Goal: Task Accomplishment & Management: Use online tool/utility

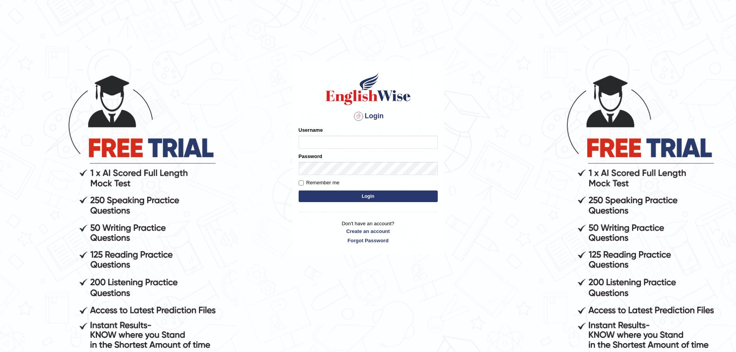
click at [344, 140] on input "Username" at bounding box center [368, 142] width 139 height 13
type input "anuj_parramatta"
click at [299, 191] on button "Login" at bounding box center [368, 197] width 139 height 12
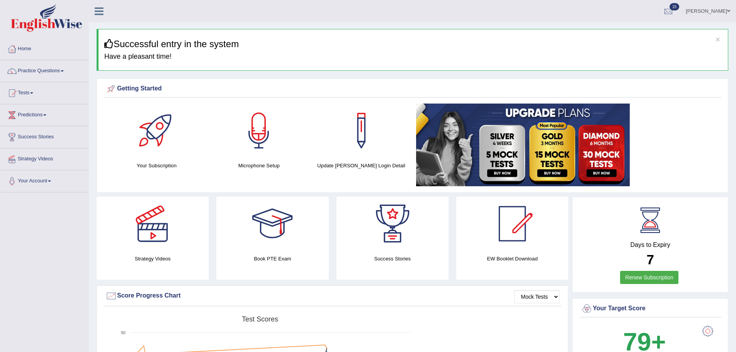
click at [722, 5] on link "ANUJ TYAGI" at bounding box center [708, 10] width 56 height 20
click at [685, 110] on link "Log out" at bounding box center [693, 108] width 83 height 18
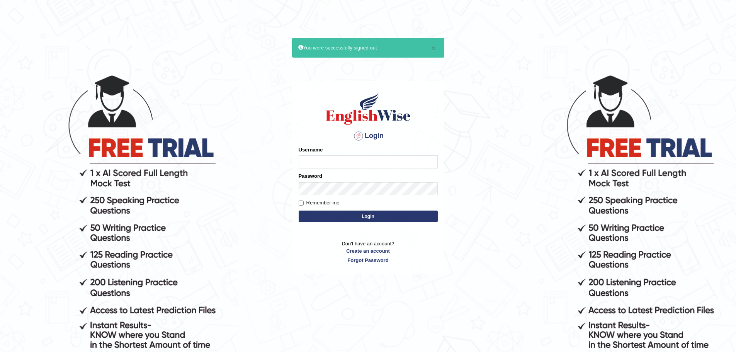
drag, startPoint x: 343, startPoint y: 157, endPoint x: 351, endPoint y: 157, distance: 8.1
click at [343, 157] on input "Username" at bounding box center [368, 161] width 139 height 13
type input "monish_parramatta"
click at [349, 212] on button "Login" at bounding box center [368, 217] width 139 height 12
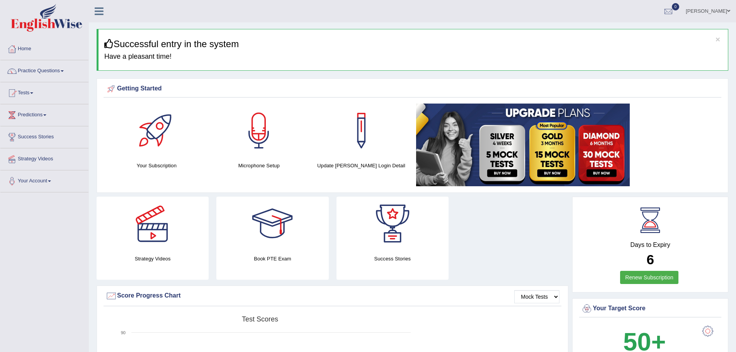
click at [33, 92] on span at bounding box center [31, 93] width 3 height 2
click at [38, 138] on link "History" at bounding box center [50, 138] width 72 height 14
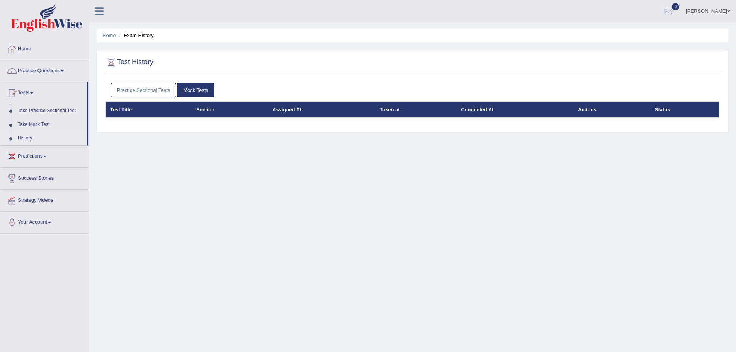
click at [160, 95] on link "Practice Sectional Tests" at bounding box center [144, 90] width 66 height 14
click at [191, 90] on link "Mock Tests" at bounding box center [195, 90] width 37 height 14
click at [161, 93] on link "Practice Sectional Tests" at bounding box center [144, 90] width 66 height 14
click at [27, 52] on link "Home" at bounding box center [44, 47] width 88 height 19
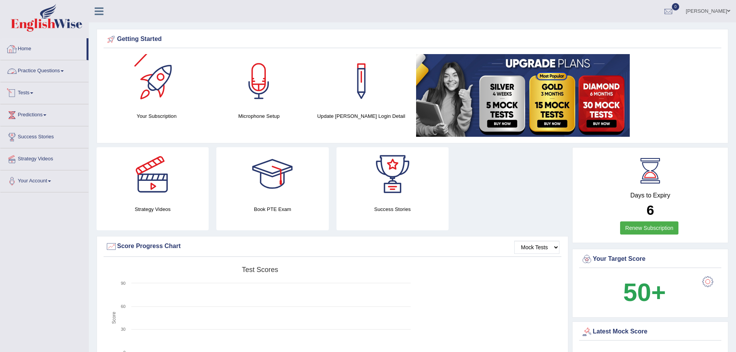
click at [31, 52] on link "Home" at bounding box center [43, 47] width 86 height 19
click at [37, 68] on link "Practice Questions" at bounding box center [44, 69] width 88 height 19
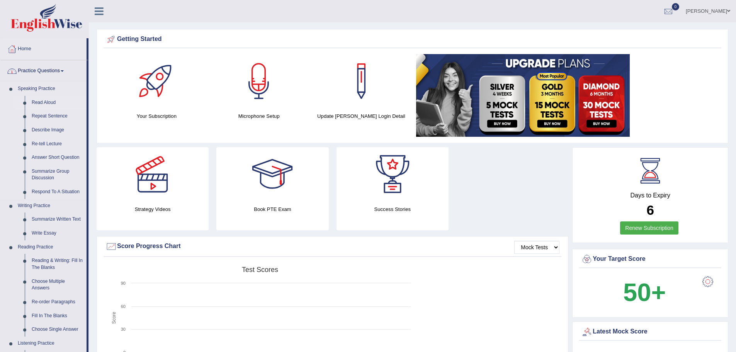
click at [43, 101] on link "Read Aloud" at bounding box center [57, 103] width 58 height 14
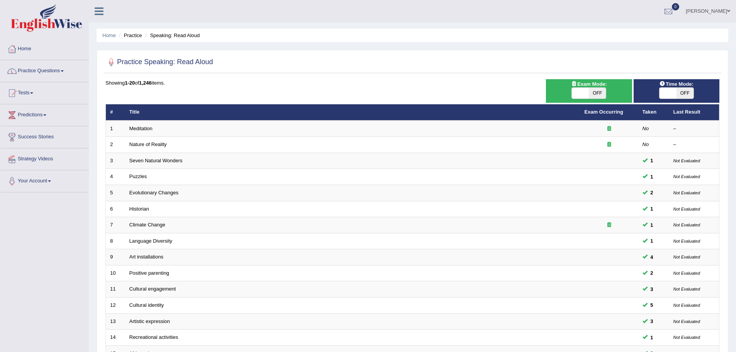
click at [31, 67] on link "Practice Questions" at bounding box center [44, 69] width 88 height 19
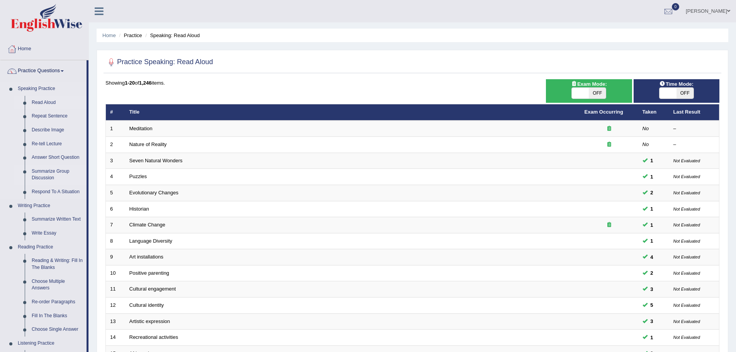
click at [43, 170] on link "Summarize Group Discussion" at bounding box center [57, 175] width 58 height 20
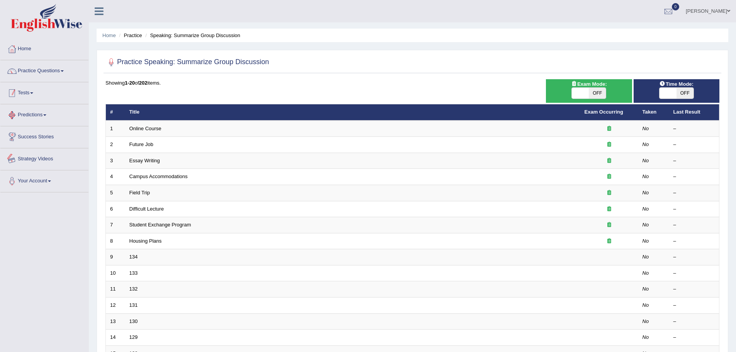
click at [34, 70] on link "Practice Questions" at bounding box center [44, 69] width 88 height 19
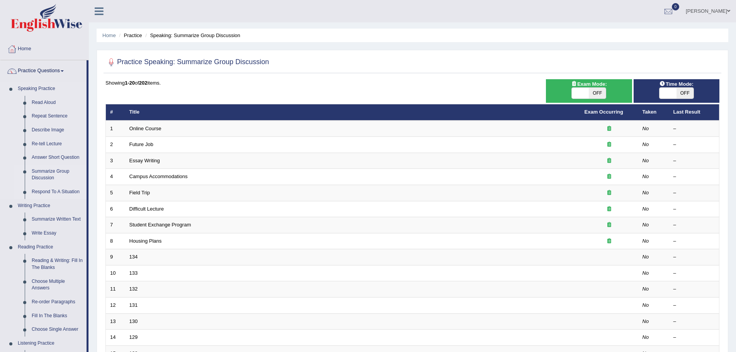
click at [46, 189] on link "Respond To A Situation" at bounding box center [57, 192] width 58 height 14
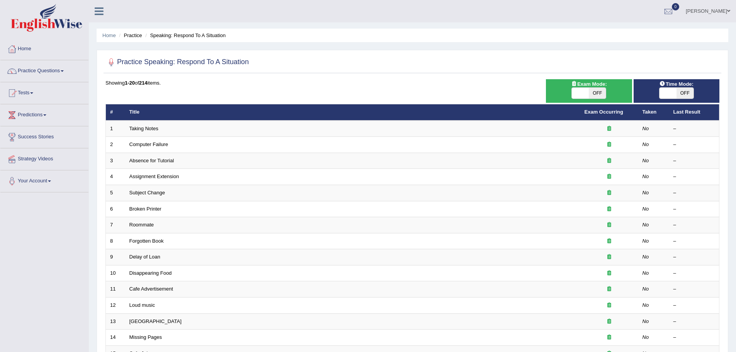
click at [715, 13] on link "Monish Ravindranathan" at bounding box center [708, 10] width 56 height 20
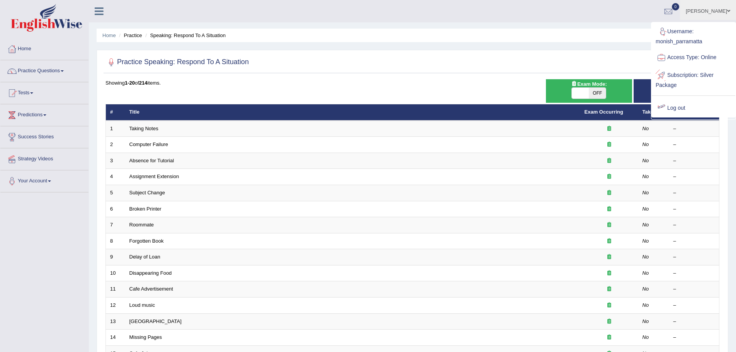
click at [678, 109] on link "Log out" at bounding box center [693, 108] width 83 height 18
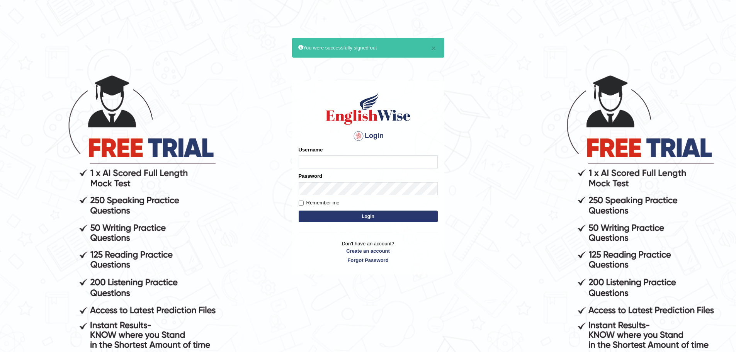
click at [348, 155] on input "Username" at bounding box center [368, 161] width 139 height 13
type input "mohammedsultan_parramatta"
click at [368, 216] on button "Login" at bounding box center [368, 217] width 139 height 12
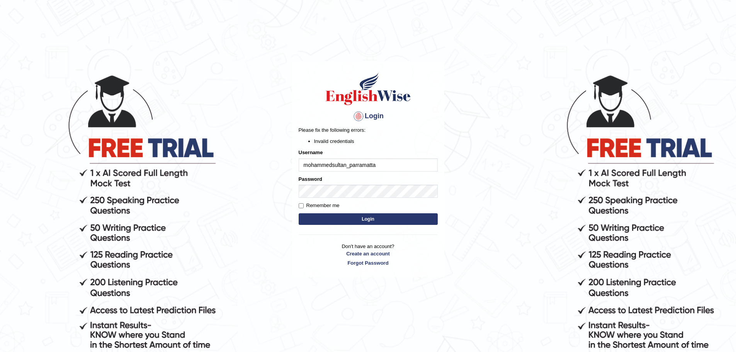
drag, startPoint x: 332, startPoint y: 164, endPoint x: 298, endPoint y: 167, distance: 33.3
click at [299, 167] on input "mohammedsultan_parramatta" at bounding box center [368, 164] width 139 height 13
type input "sultan_parramatta"
click at [342, 216] on button "Login" at bounding box center [368, 219] width 139 height 12
click at [318, 165] on input "sultan_parramatta" at bounding box center [368, 164] width 139 height 13
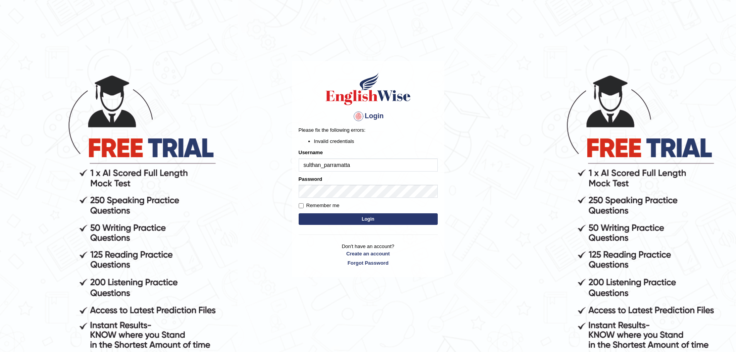
type input "sulthan_parramatta"
click at [284, 192] on body "Login Please fix the following errors: Invalid credentials Username sulthan_par…" at bounding box center [368, 213] width 736 height 352
click at [382, 220] on button "Login" at bounding box center [368, 219] width 139 height 12
click at [315, 165] on input "sulthan_parramatta" at bounding box center [368, 164] width 139 height 13
type input "sultan_parramatta"
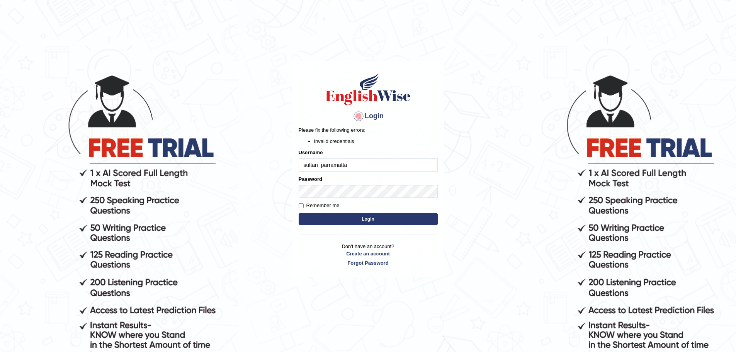
click at [346, 222] on button "Login" at bounding box center [368, 219] width 139 height 12
drag, startPoint x: 338, startPoint y: 167, endPoint x: 283, endPoint y: 168, distance: 55.3
click at [283, 168] on body "Login Please fix the following errors: Invalid credentials Username sultan_parr…" at bounding box center [368, 213] width 736 height 352
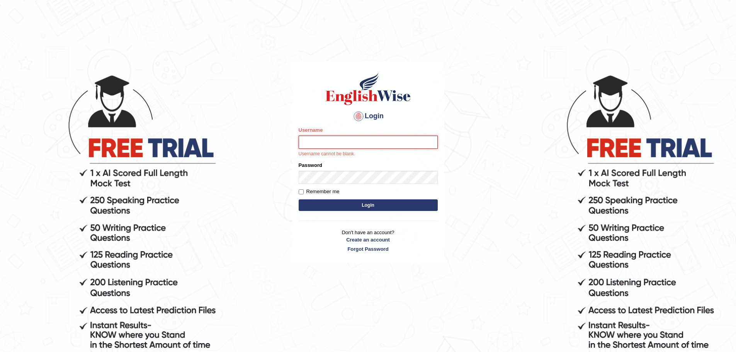
paste input "[PERSON_NAME]"
click at [309, 143] on input "[PERSON_NAME]" at bounding box center [368, 142] width 139 height 13
click at [363, 145] on input "[PERSON_NAME]" at bounding box center [368, 142] width 139 height 13
type input "mohammedsulthan_parramatta"
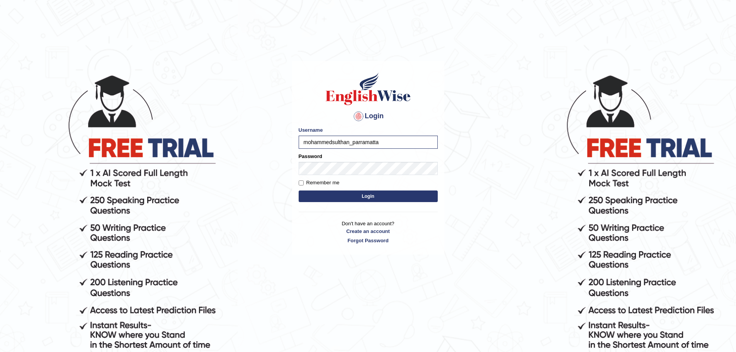
click at [365, 198] on button "Login" at bounding box center [368, 197] width 139 height 12
click at [332, 144] on input "Username" at bounding box center [368, 142] width 139 height 13
type input "anuj_parramatta"
click at [361, 204] on div "Login Please fix the following errors: Username anuj_parramatta Password Rememb…" at bounding box center [368, 158] width 152 height 194
click at [361, 196] on button "Login" at bounding box center [368, 197] width 139 height 12
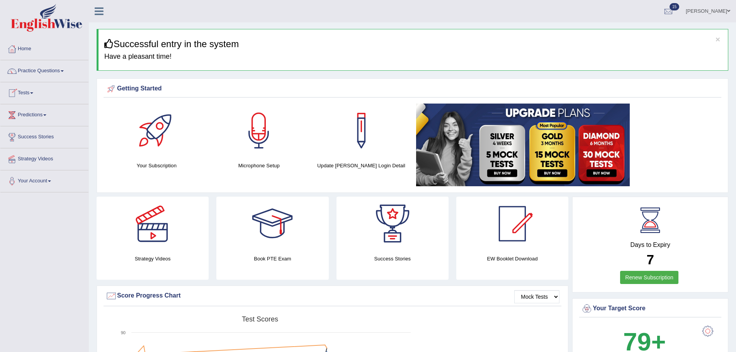
click at [42, 66] on link "Practice Questions" at bounding box center [44, 69] width 88 height 19
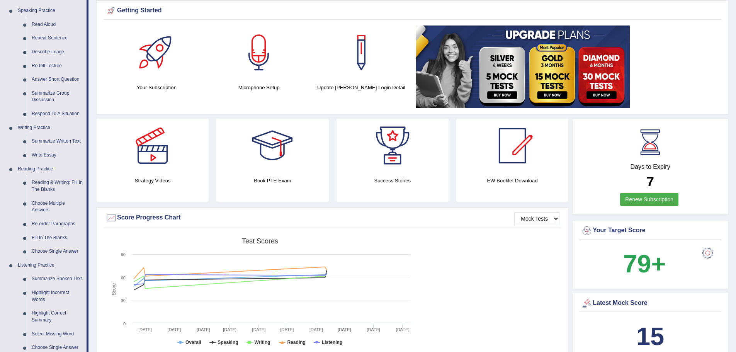
scroll to position [193, 0]
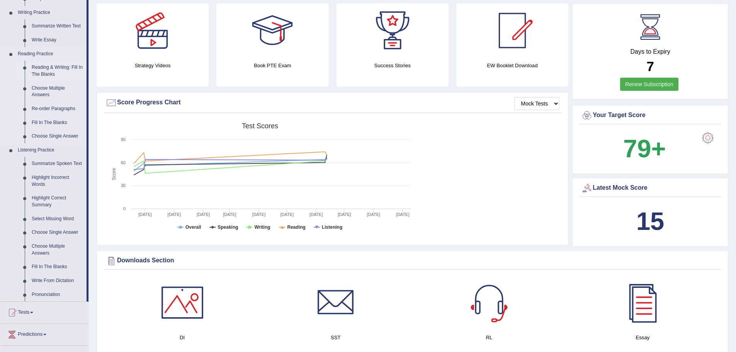
click at [44, 69] on link "Reading & Writing: Fill In The Blanks" at bounding box center [57, 71] width 58 height 20
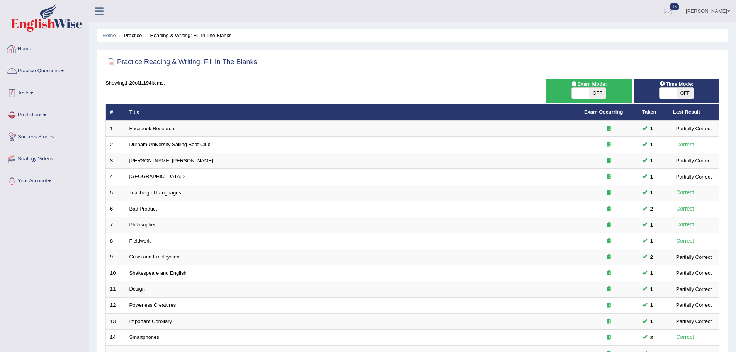
click at [29, 53] on link "Home" at bounding box center [44, 47] width 88 height 19
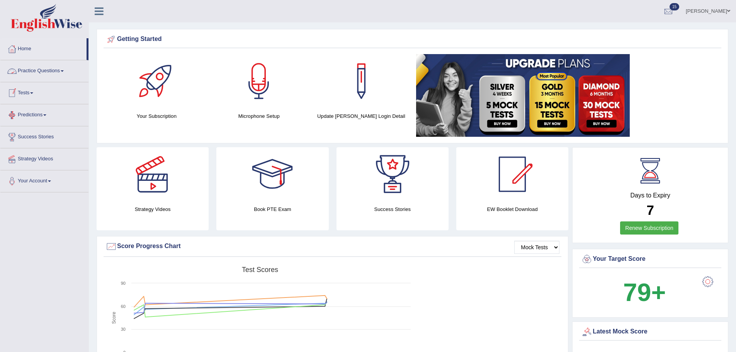
click at [32, 92] on link "Tests" at bounding box center [44, 91] width 88 height 19
click at [31, 138] on link "History" at bounding box center [50, 138] width 72 height 14
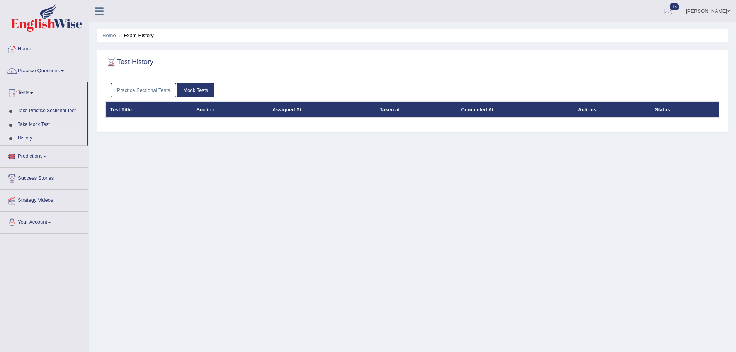
click at [149, 92] on link "Practice Sectional Tests" at bounding box center [144, 90] width 66 height 14
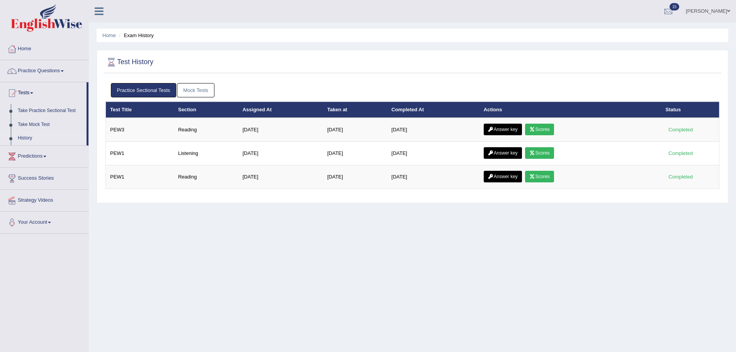
click at [184, 88] on link "Mock Tests" at bounding box center [195, 90] width 37 height 14
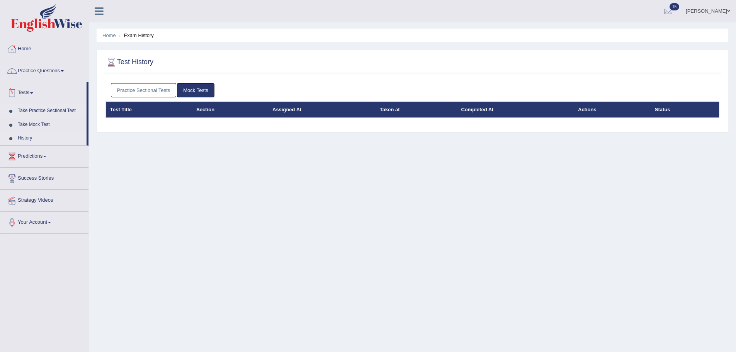
click at [33, 111] on link "Take Practice Sectional Test" at bounding box center [50, 111] width 72 height 14
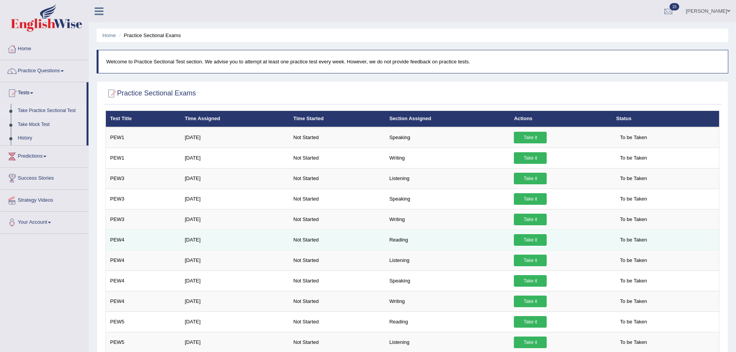
click at [533, 239] on link "Take it" at bounding box center [530, 240] width 33 height 12
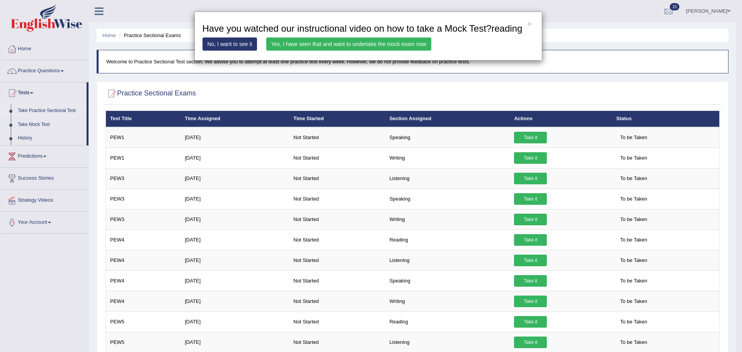
click at [319, 43] on link "Yes, I have seen that and want to undertake the mock exam now" at bounding box center [348, 43] width 165 height 13
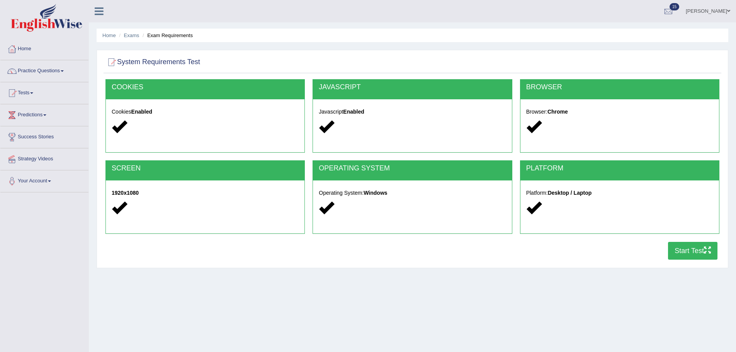
click at [703, 255] on button "Start Test" at bounding box center [692, 251] width 49 height 18
